Goal: Transaction & Acquisition: Download file/media

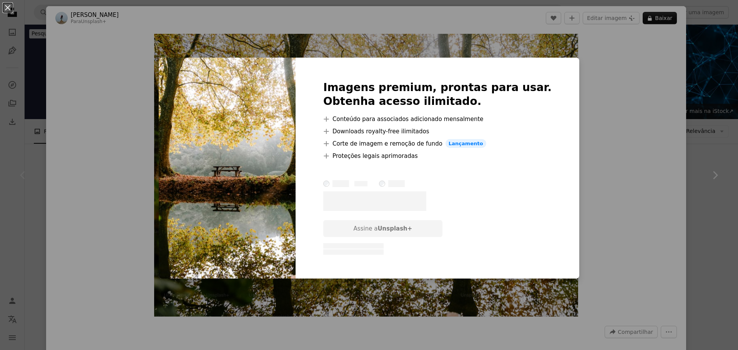
scroll to position [77, 0]
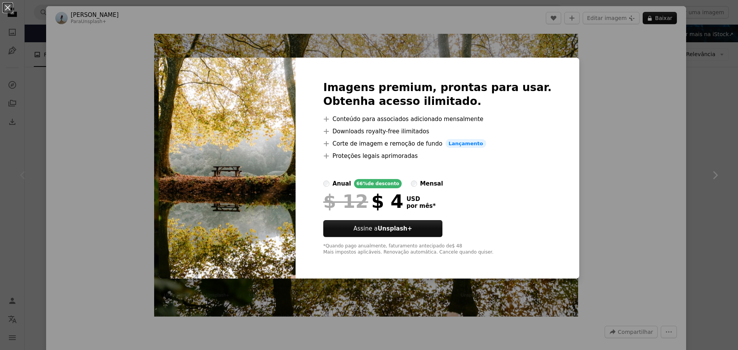
click at [428, 37] on div "An X shape Imagens premium, prontas para usar. Obtenha acesso ilimitado. A plus…" at bounding box center [369, 175] width 738 height 350
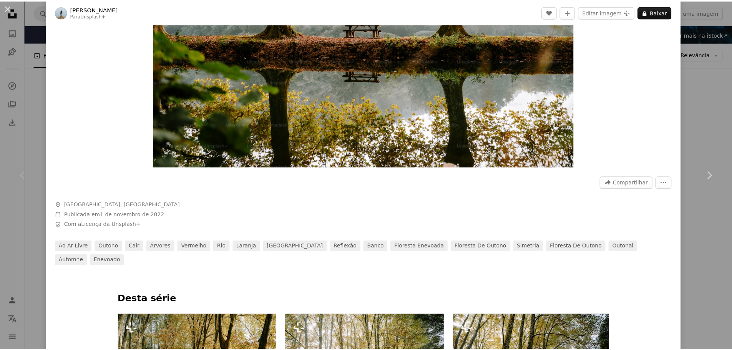
scroll to position [154, 0]
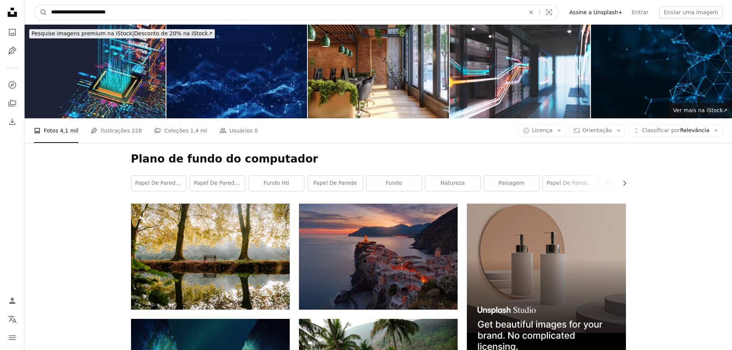
click at [140, 9] on input "**********" at bounding box center [284, 12] width 475 height 15
click at [173, 9] on input "**********" at bounding box center [284, 12] width 475 height 15
type input "**********"
click at [34, 5] on button "A magnifying glass" at bounding box center [40, 12] width 13 height 15
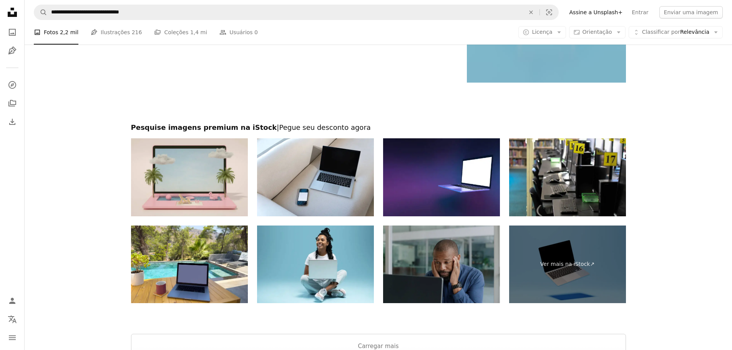
scroll to position [1460, 0]
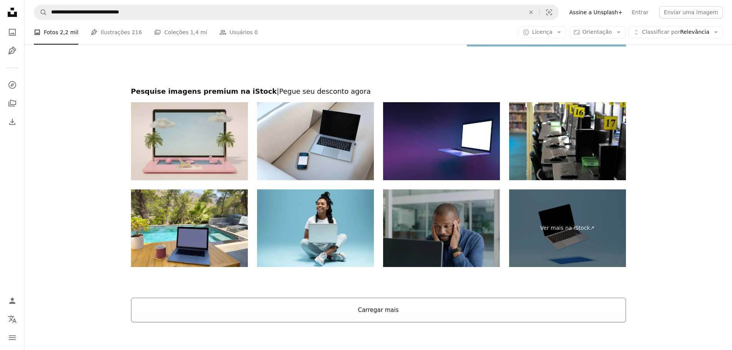
click at [407, 316] on button "Carregar mais" at bounding box center [378, 310] width 495 height 25
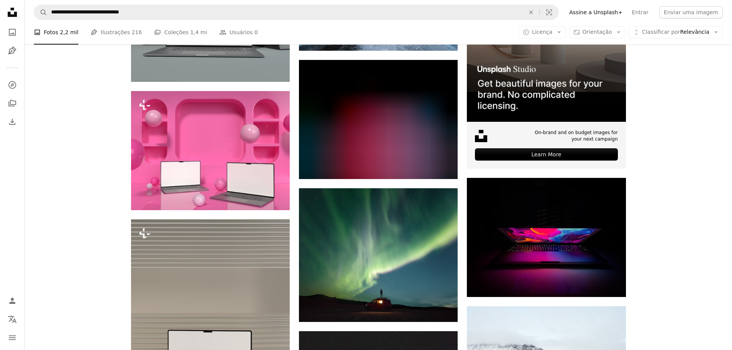
scroll to position [0, 0]
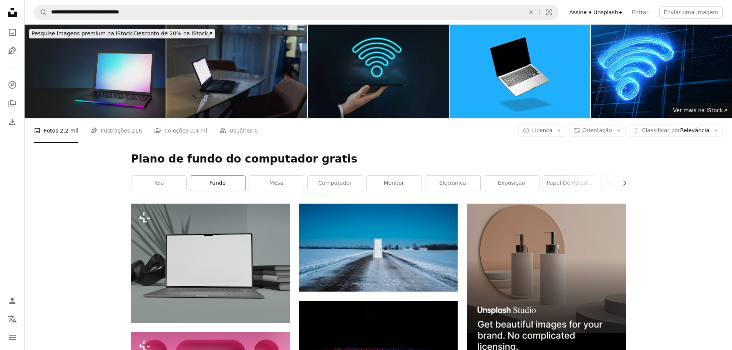
click at [215, 184] on link "fundo" at bounding box center [217, 183] width 55 height 15
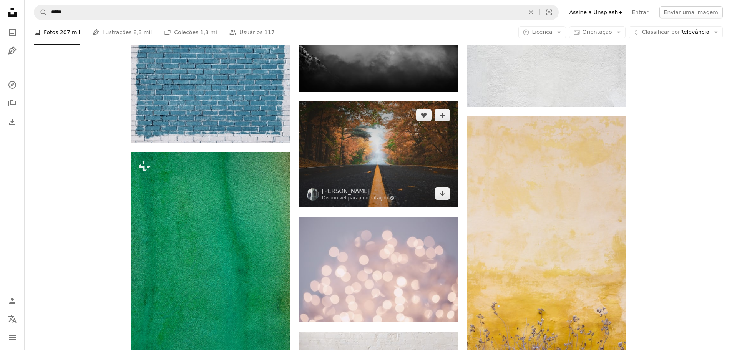
scroll to position [538, 0]
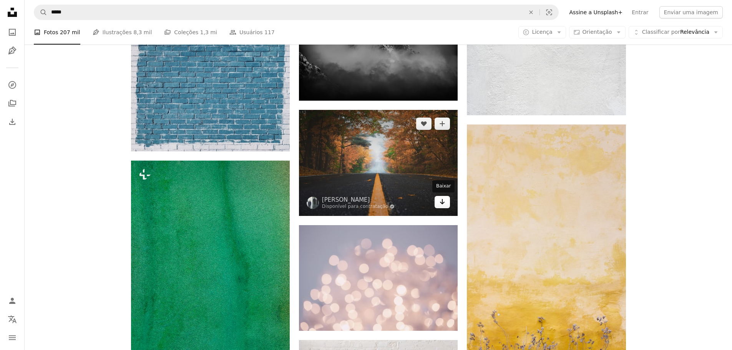
click at [443, 204] on icon "Arrow pointing down" at bounding box center [442, 201] width 6 height 9
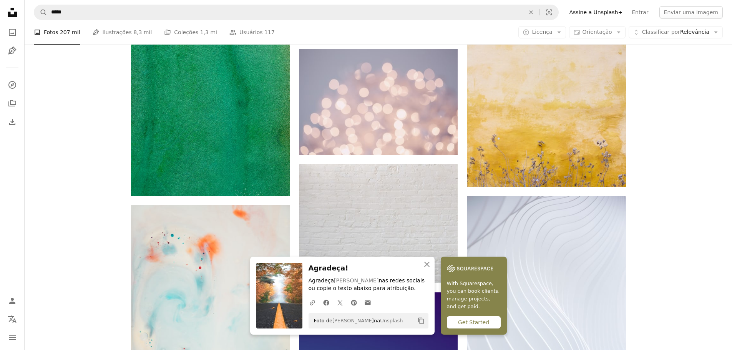
scroll to position [730, 0]
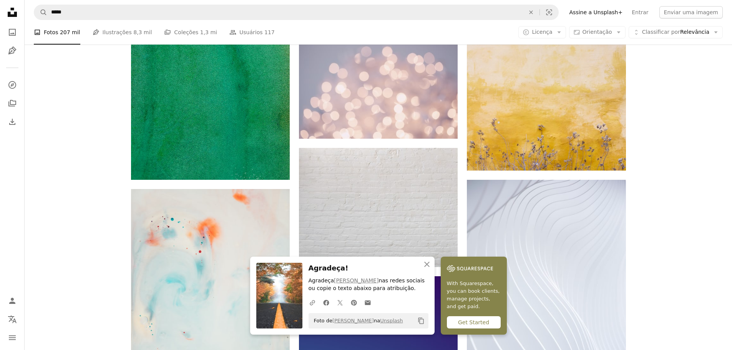
drag, startPoint x: 669, startPoint y: 193, endPoint x: 684, endPoint y: 191, distance: 15.4
click at [674, 192] on div "Plus sign for Unsplash+ A heart A plus sign [PERSON_NAME] Para Unsplash+ A lock…" at bounding box center [379, 145] width 708 height 1344
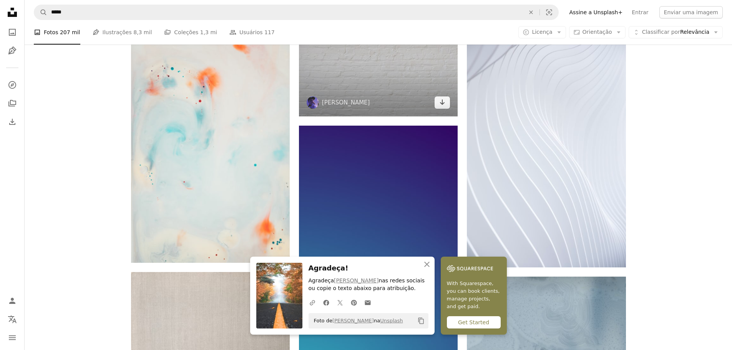
scroll to position [999, 0]
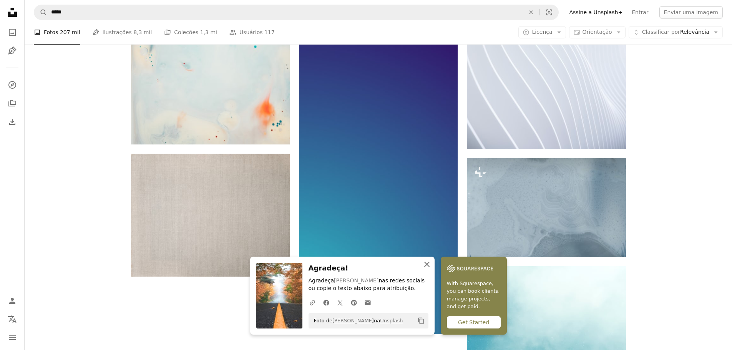
click at [427, 263] on icon "An X shape" at bounding box center [426, 264] width 9 height 9
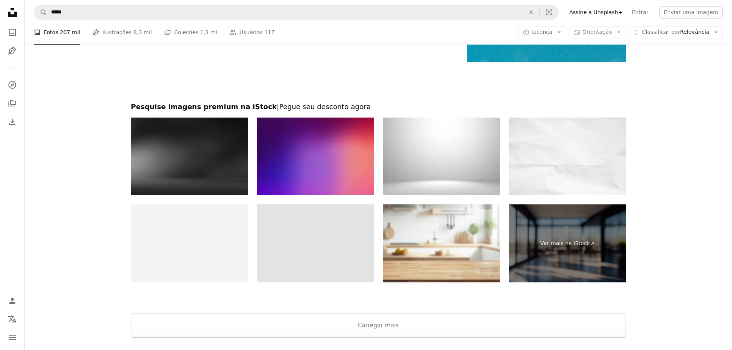
scroll to position [1499, 0]
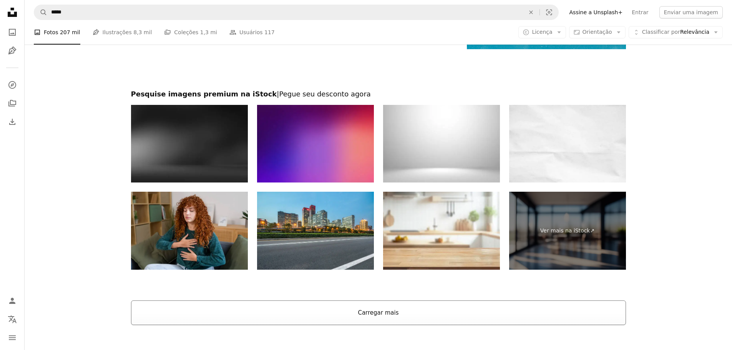
click at [339, 308] on button "Carregar mais" at bounding box center [378, 313] width 495 height 25
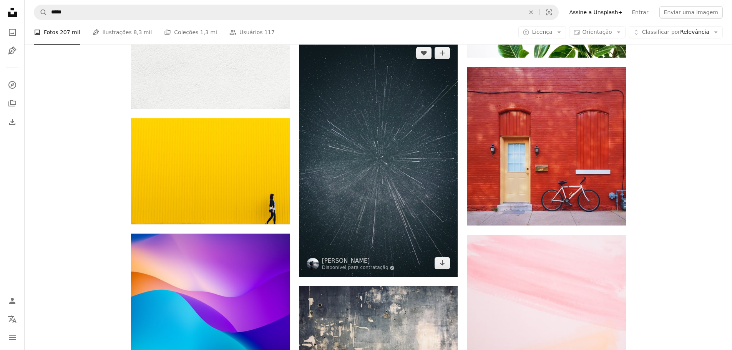
scroll to position [3305, 0]
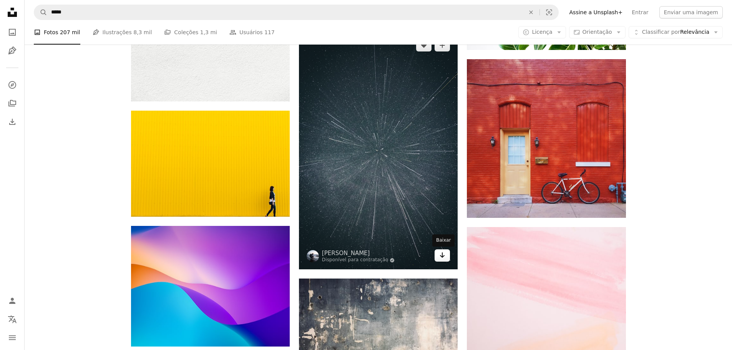
click at [441, 257] on icon "Arrow pointing down" at bounding box center [442, 255] width 6 height 9
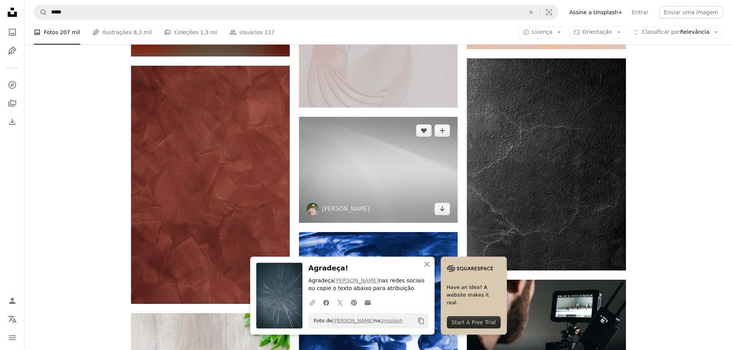
scroll to position [3728, 0]
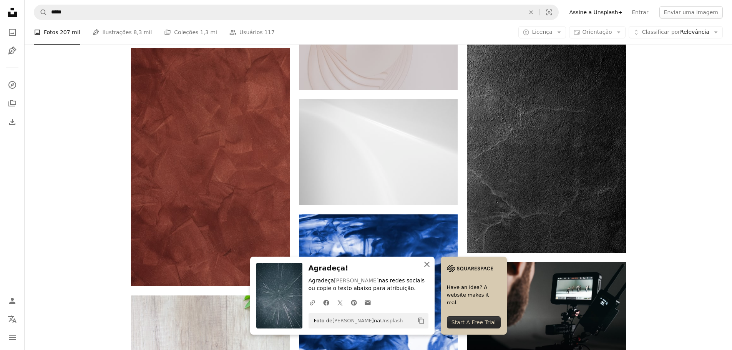
click at [427, 263] on icon "An X shape" at bounding box center [426, 264] width 9 height 9
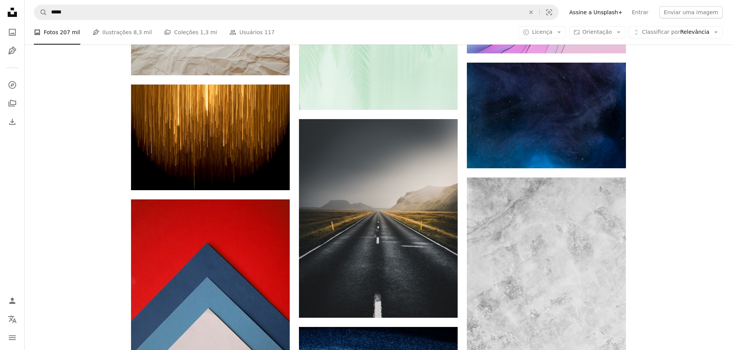
scroll to position [5688, 0]
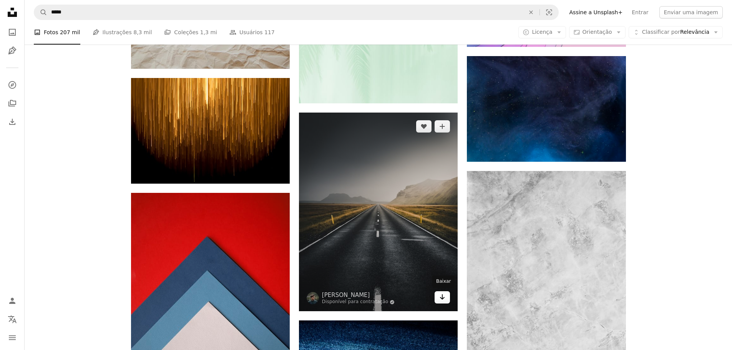
click at [439, 295] on icon "Arrow pointing down" at bounding box center [442, 296] width 6 height 9
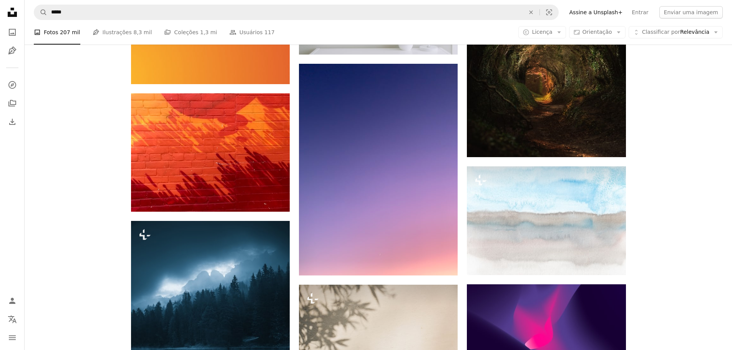
scroll to position [15565, 0]
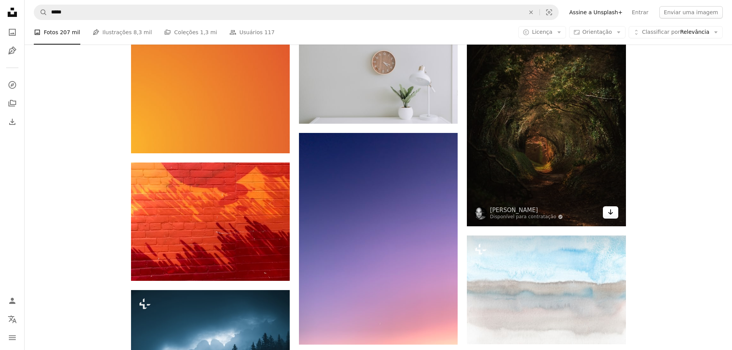
click at [613, 209] on icon "Arrow pointing down" at bounding box center [611, 212] width 6 height 9
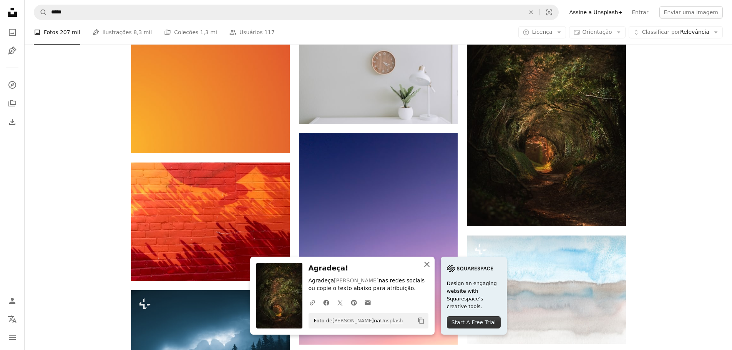
click at [429, 262] on icon "button" at bounding box center [426, 264] width 5 height 5
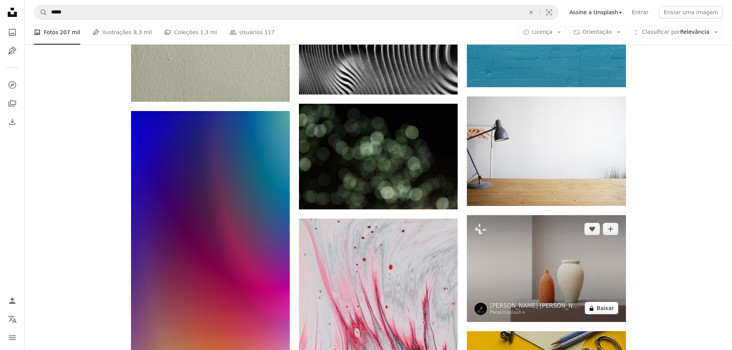
scroll to position [19062, 0]
